Goal: Information Seeking & Learning: Learn about a topic

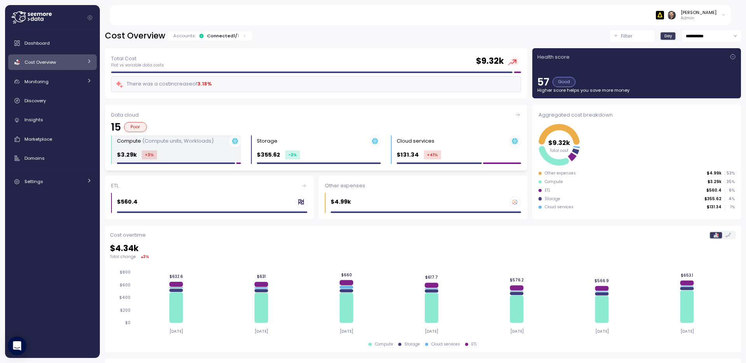
click at [219, 146] on div "Compute (Compute units, Workloads)" at bounding box center [179, 141] width 124 height 12
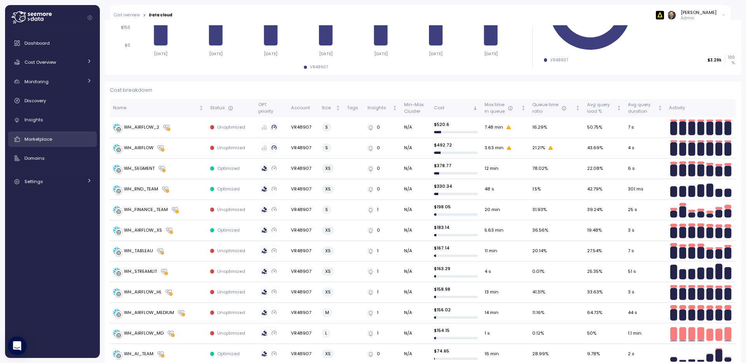
scroll to position [303, 0]
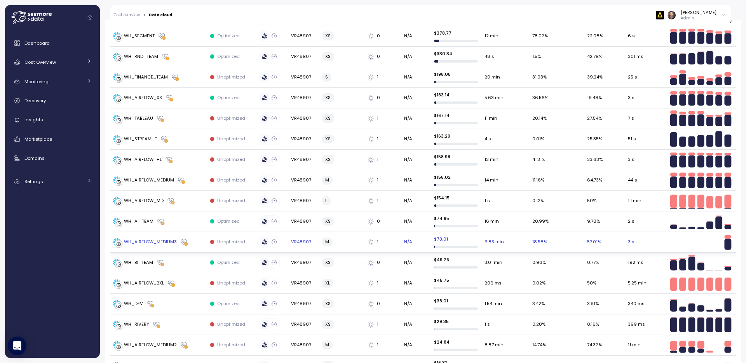
click at [162, 242] on div "WH_AIRFLOW_MEDIUM3" at bounding box center [150, 241] width 53 height 7
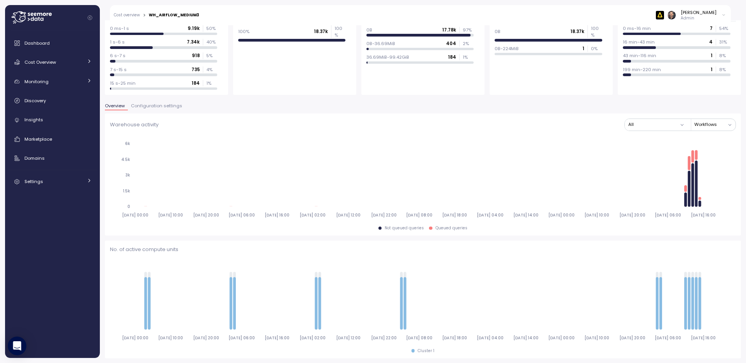
scroll to position [84, 0]
